Goal: Task Accomplishment & Management: Use online tool/utility

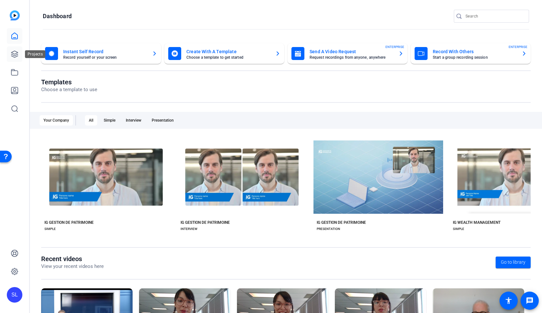
click at [18, 57] on icon at bounding box center [15, 54] width 8 height 8
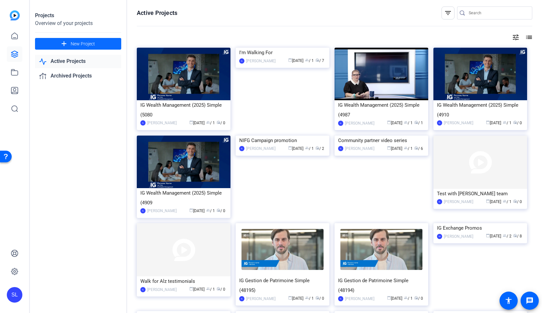
click at [74, 44] on span "New Project" at bounding box center [83, 44] width 24 height 7
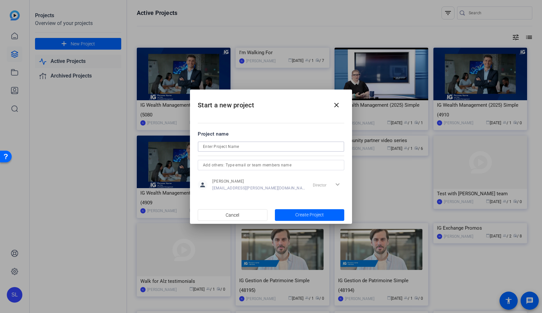
click at [252, 149] on input at bounding box center [271, 147] width 136 height 8
type input "FP Canada 30th anniversary message"
click at [307, 219] on span "button" at bounding box center [310, 215] width 70 height 16
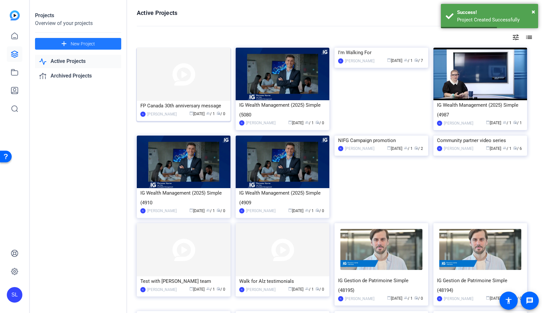
click at [194, 102] on div "FP Canada 30th anniversary message" at bounding box center [183, 106] width 87 height 10
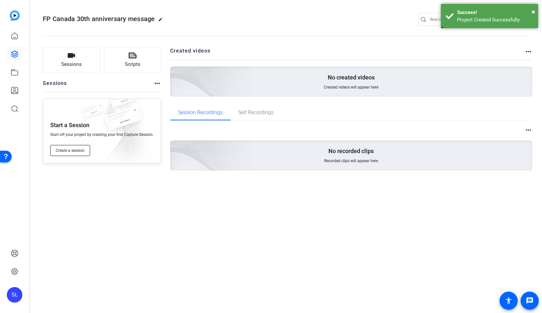
click at [80, 148] on span "Create a session" at bounding box center [70, 150] width 29 height 5
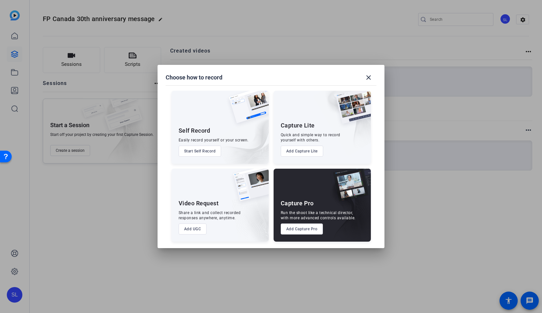
click at [210, 151] on button "Start Self Record" at bounding box center [200, 151] width 43 height 11
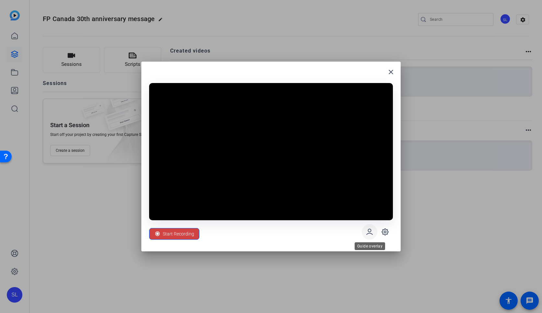
click at [371, 232] on icon at bounding box center [370, 232] width 8 height 8
click at [387, 233] on icon at bounding box center [385, 232] width 8 height 8
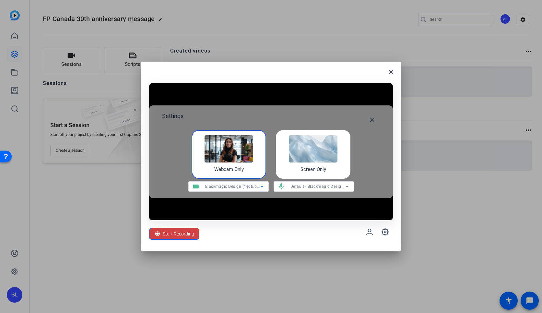
click at [263, 185] on icon at bounding box center [262, 187] width 8 height 8
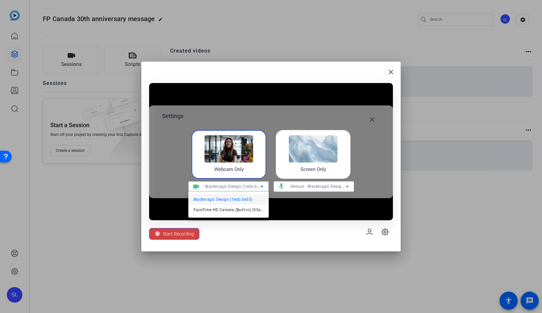
click at [262, 185] on div at bounding box center [271, 156] width 542 height 313
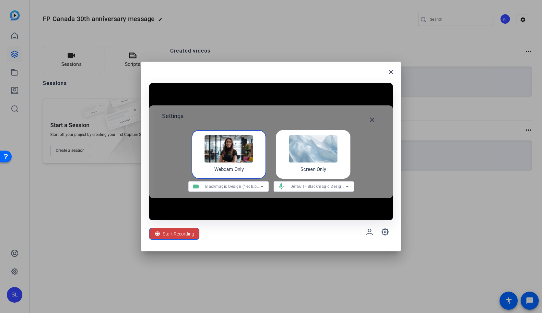
click at [324, 225] on div "Start Recording" at bounding box center [271, 231] width 244 height 23
click at [373, 118] on mat-icon "close" at bounding box center [372, 120] width 8 height 8
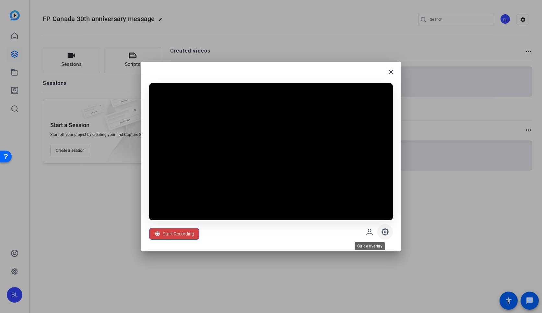
click at [388, 232] on icon at bounding box center [385, 232] width 6 height 6
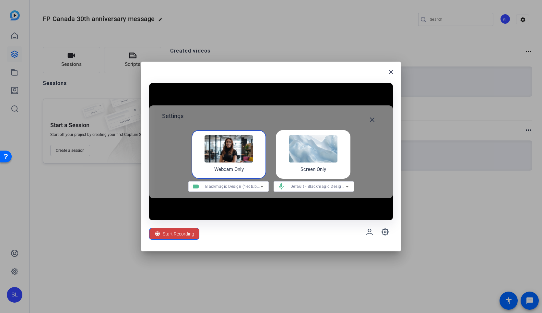
click at [301, 167] on h4 "Screen Only" at bounding box center [314, 169] width 26 height 7
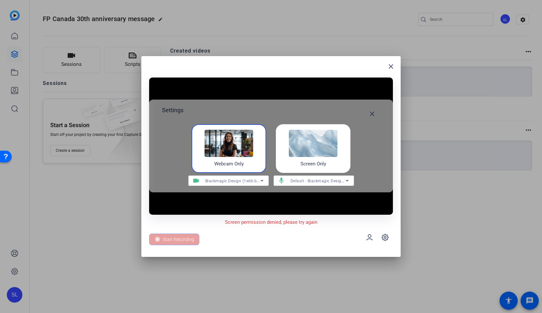
click at [235, 163] on h4 "Webcam Only" at bounding box center [229, 163] width 30 height 7
click at [255, 180] on span "Blackmagic Design (1edb:be55)" at bounding box center [235, 180] width 60 height 5
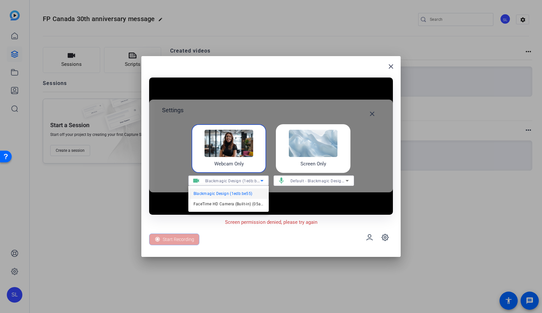
click at [256, 180] on div at bounding box center [271, 156] width 542 height 313
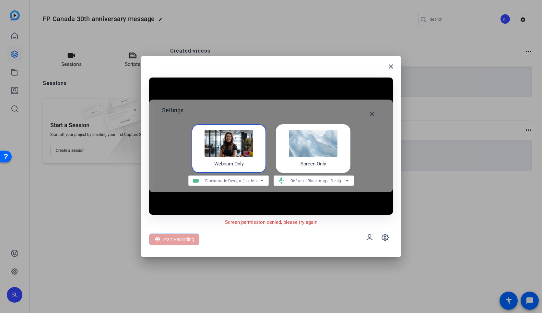
click at [293, 227] on div "Start Recording" at bounding box center [271, 237] width 244 height 23
click at [238, 157] on div "Webcam Only" at bounding box center [229, 148] width 75 height 49
click at [306, 184] on div "Default - Blackmagic Design (1edb:be55)" at bounding box center [318, 181] width 55 height 8
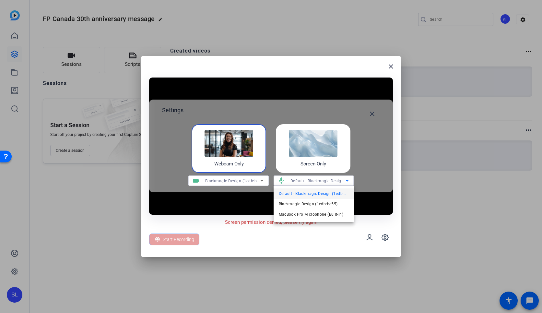
click at [391, 70] on div at bounding box center [271, 156] width 542 height 313
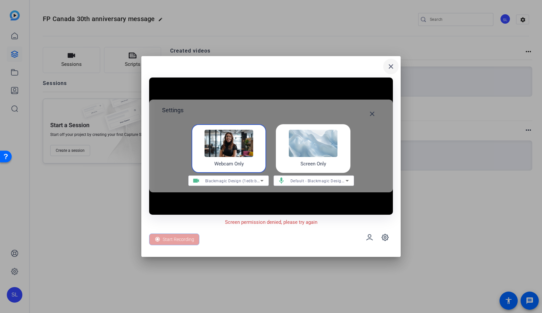
click at [391, 67] on mat-icon "close" at bounding box center [391, 67] width 8 height 8
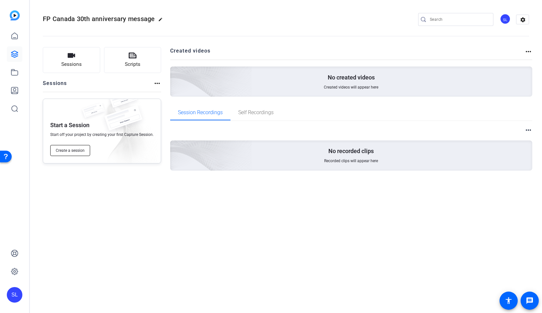
click at [85, 146] on button "Create a session" at bounding box center [70, 150] width 40 height 11
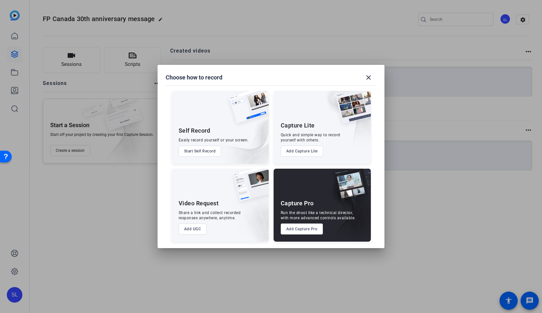
click at [210, 152] on button "Start Self Record" at bounding box center [200, 151] width 43 height 11
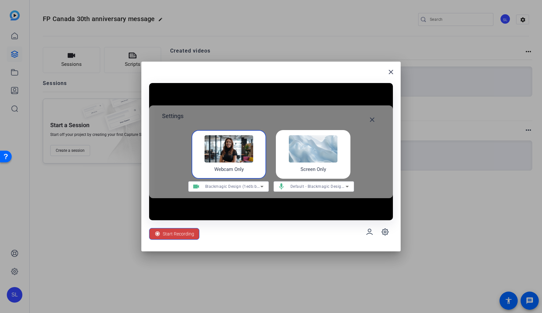
click at [260, 190] on icon at bounding box center [262, 187] width 8 height 8
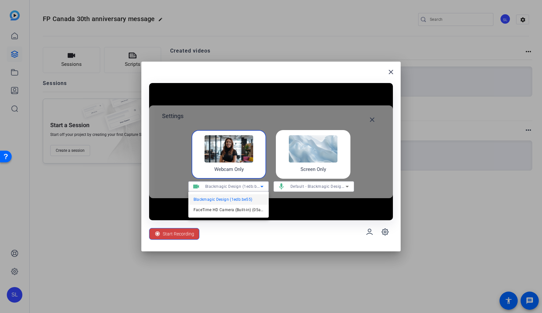
click at [297, 231] on div at bounding box center [271, 156] width 542 height 313
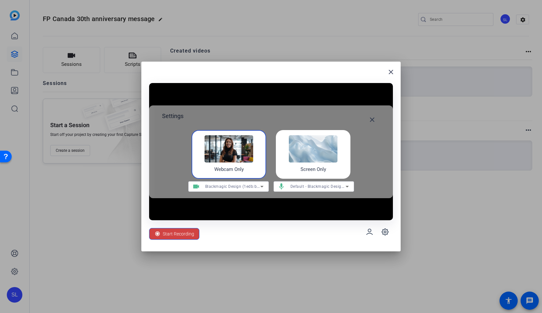
click at [360, 243] on div "Start Recording" at bounding box center [271, 231] width 244 height 23
click at [245, 225] on div "Start Recording" at bounding box center [271, 231] width 244 height 23
click at [375, 121] on mat-icon "close" at bounding box center [372, 120] width 8 height 8
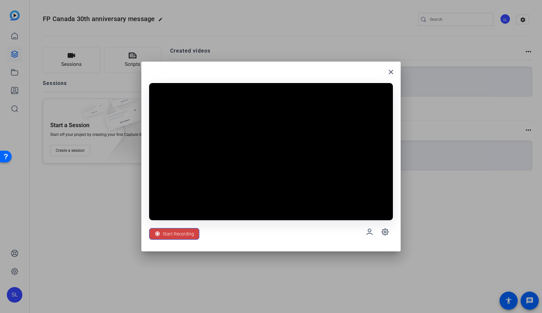
click at [320, 226] on div "Start Recording" at bounding box center [271, 231] width 244 height 23
click at [386, 233] on icon at bounding box center [385, 232] width 8 height 8
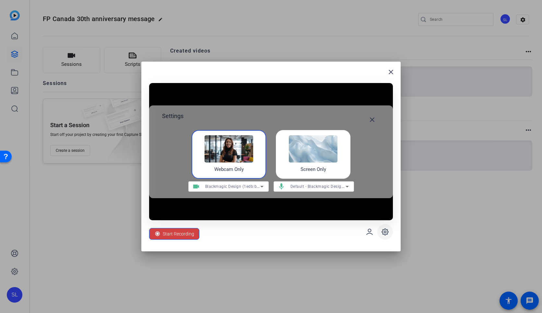
click at [386, 233] on icon at bounding box center [385, 232] width 8 height 8
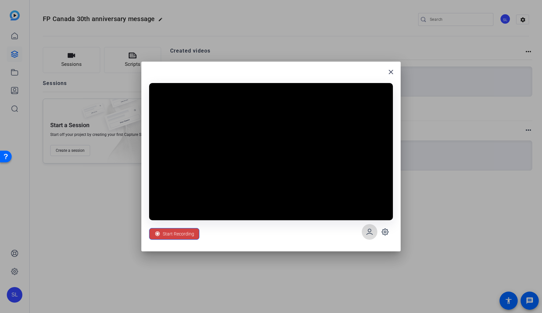
click at [375, 233] on span at bounding box center [370, 232] width 16 height 16
click at [374, 233] on span at bounding box center [370, 232] width 16 height 16
click at [294, 235] on div "Start Recording" at bounding box center [271, 231] width 244 height 23
click at [196, 233] on span at bounding box center [175, 234] width 50 height 16
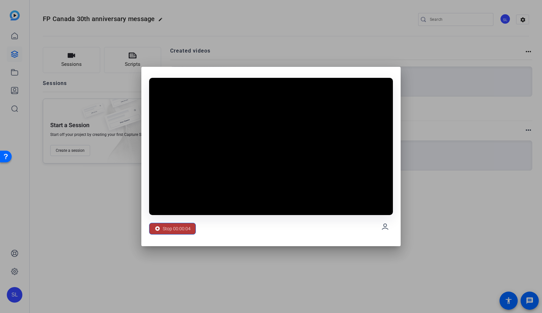
click at [175, 231] on span "Stop 00:00:04" at bounding box center [177, 228] width 28 height 12
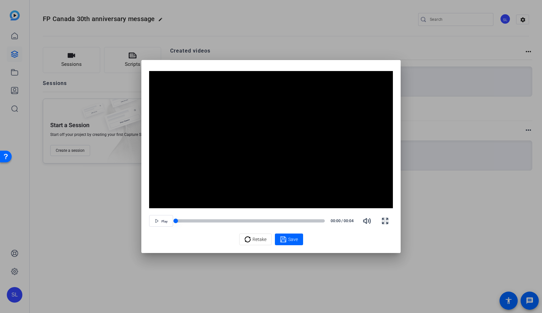
click at [174, 222] on div at bounding box center [176, 221] width 5 height 5
click at [164, 222] on span "Play" at bounding box center [165, 222] width 6 height 4
click at [163, 222] on span "Pause" at bounding box center [164, 222] width 9 height 4
click at [264, 241] on span "Retake" at bounding box center [260, 239] width 14 height 12
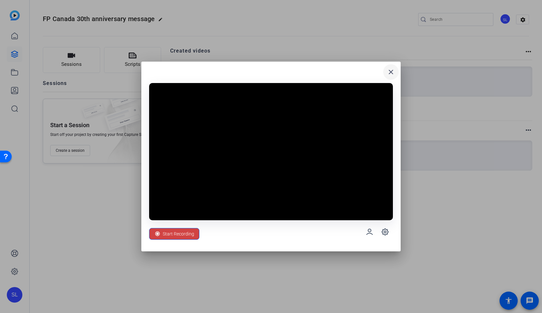
click at [395, 74] on span at bounding box center [391, 72] width 16 height 16
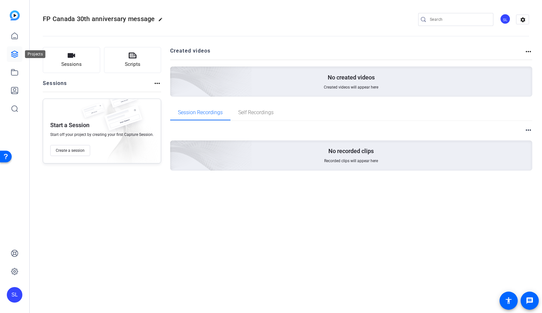
click at [14, 46] on link at bounding box center [15, 54] width 16 height 16
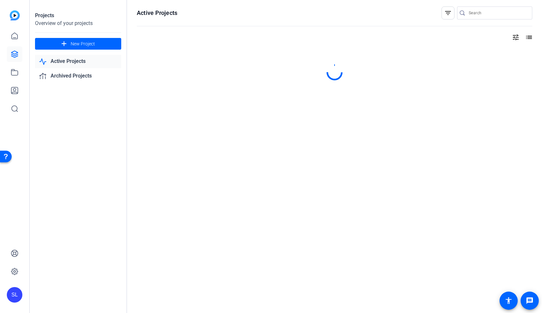
click at [14, 44] on div at bounding box center [15, 72] width 16 height 88
click at [14, 54] on icon at bounding box center [14, 54] width 6 height 6
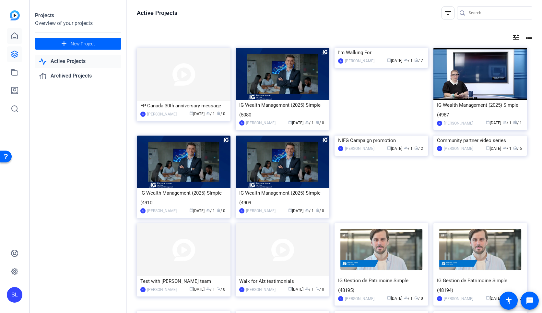
click at [22, 39] on div "SL" at bounding box center [14, 156] width 29 height 313
click at [18, 39] on icon at bounding box center [15, 36] width 8 height 8
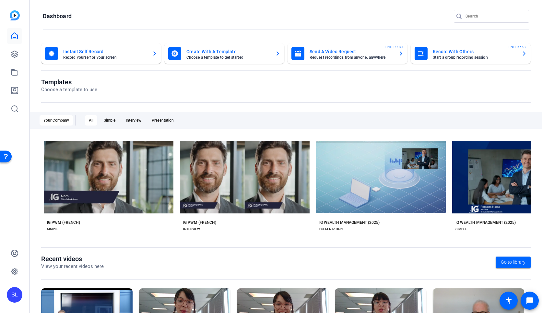
scroll to position [0, 1411]
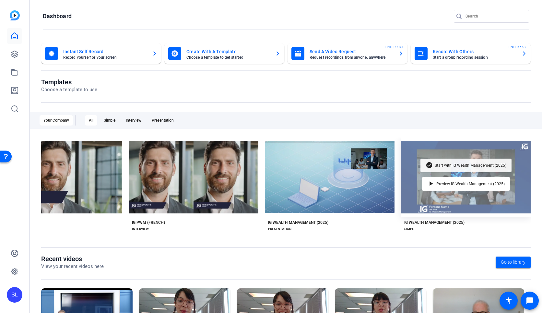
click at [462, 171] on div "check_circle Start with IG Wealth Management (2025)" at bounding box center [466, 166] width 91 height 14
